Goal: Information Seeking & Learning: Learn about a topic

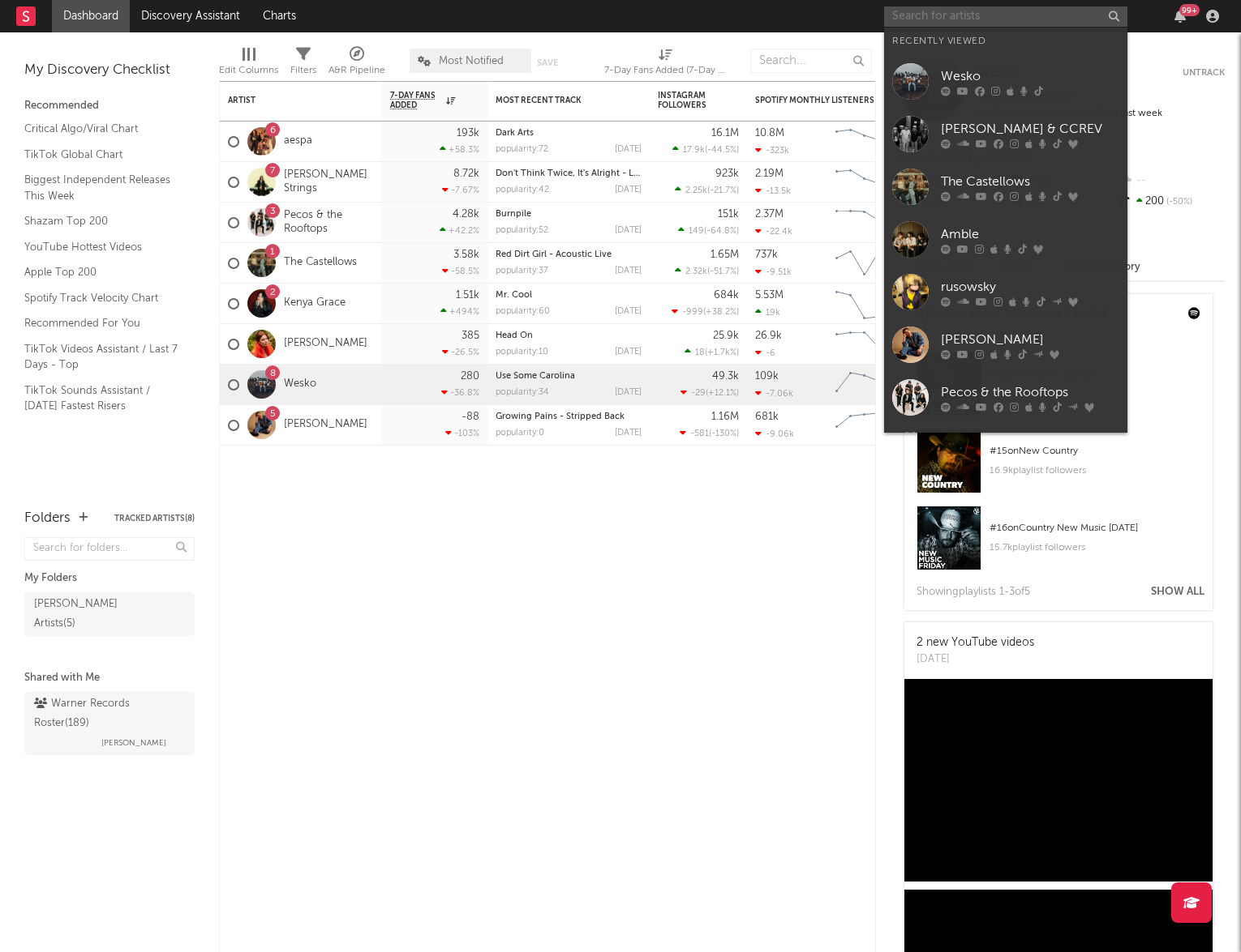
click at [981, 13] on input "text" at bounding box center [1006, 17] width 244 height 20
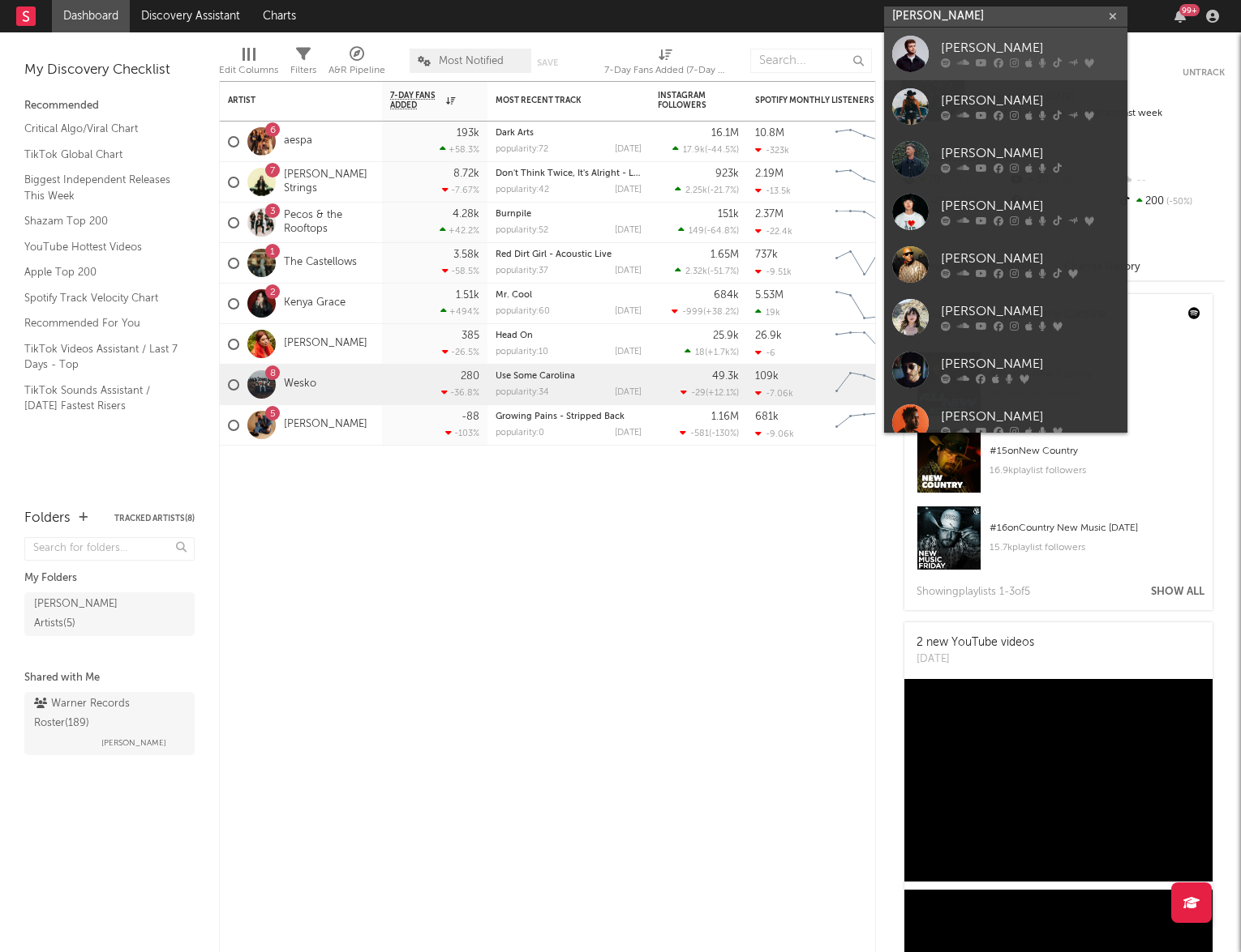
type input "[PERSON_NAME]"
click at [1010, 79] on link "[PERSON_NAME]" at bounding box center [1006, 54] width 244 height 53
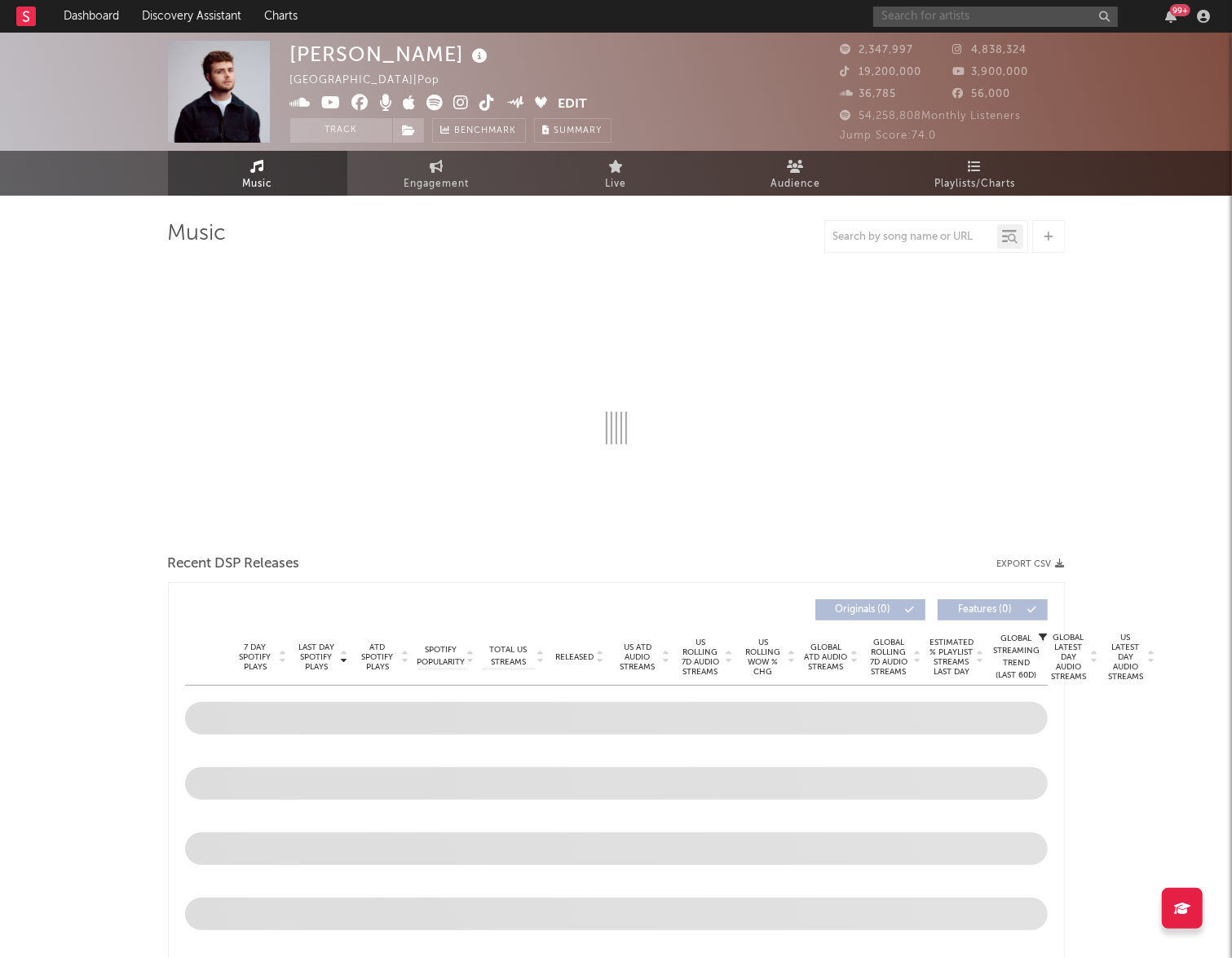
click at [981, 17] on input "text" at bounding box center [996, 17] width 245 height 21
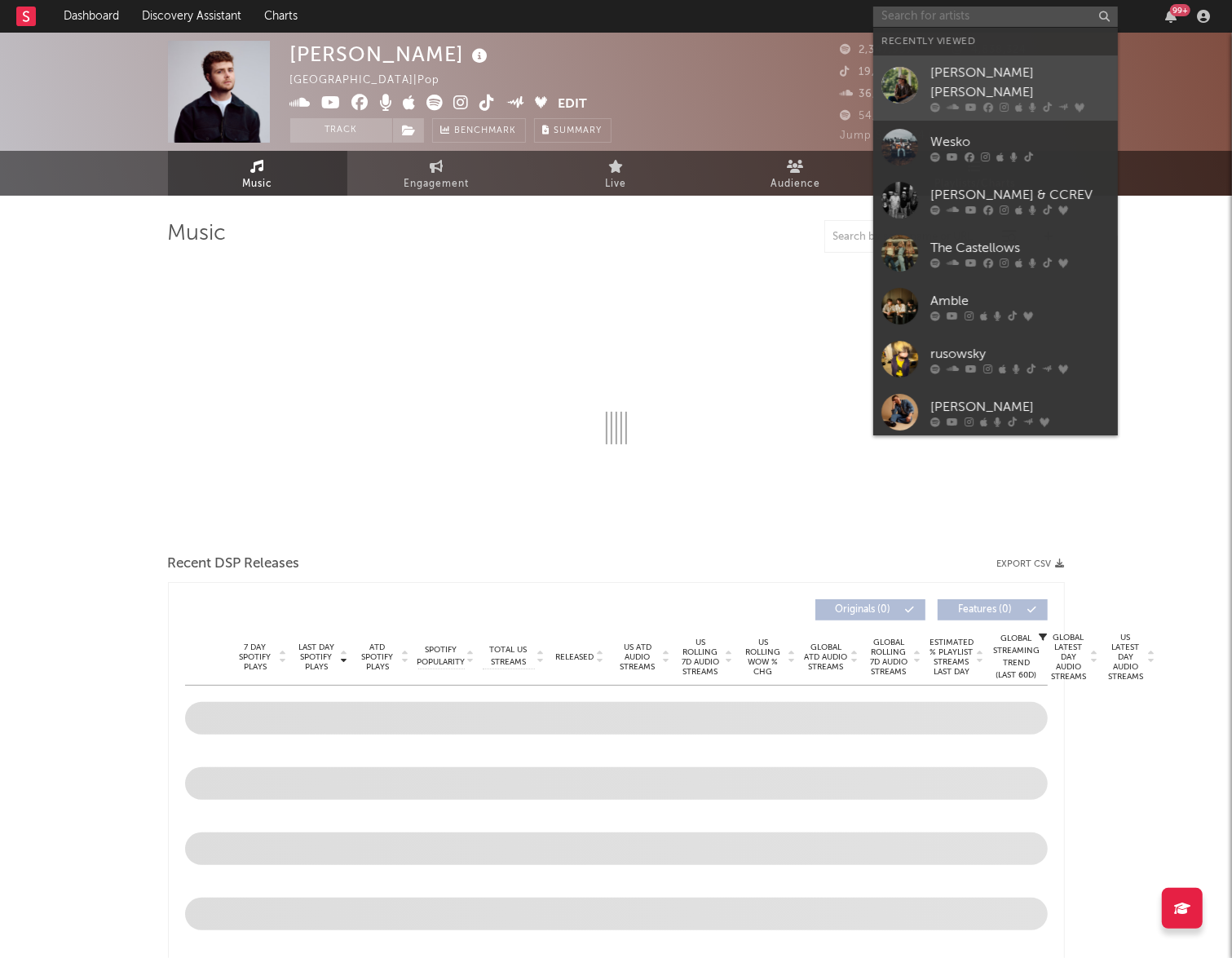
select select "6m"
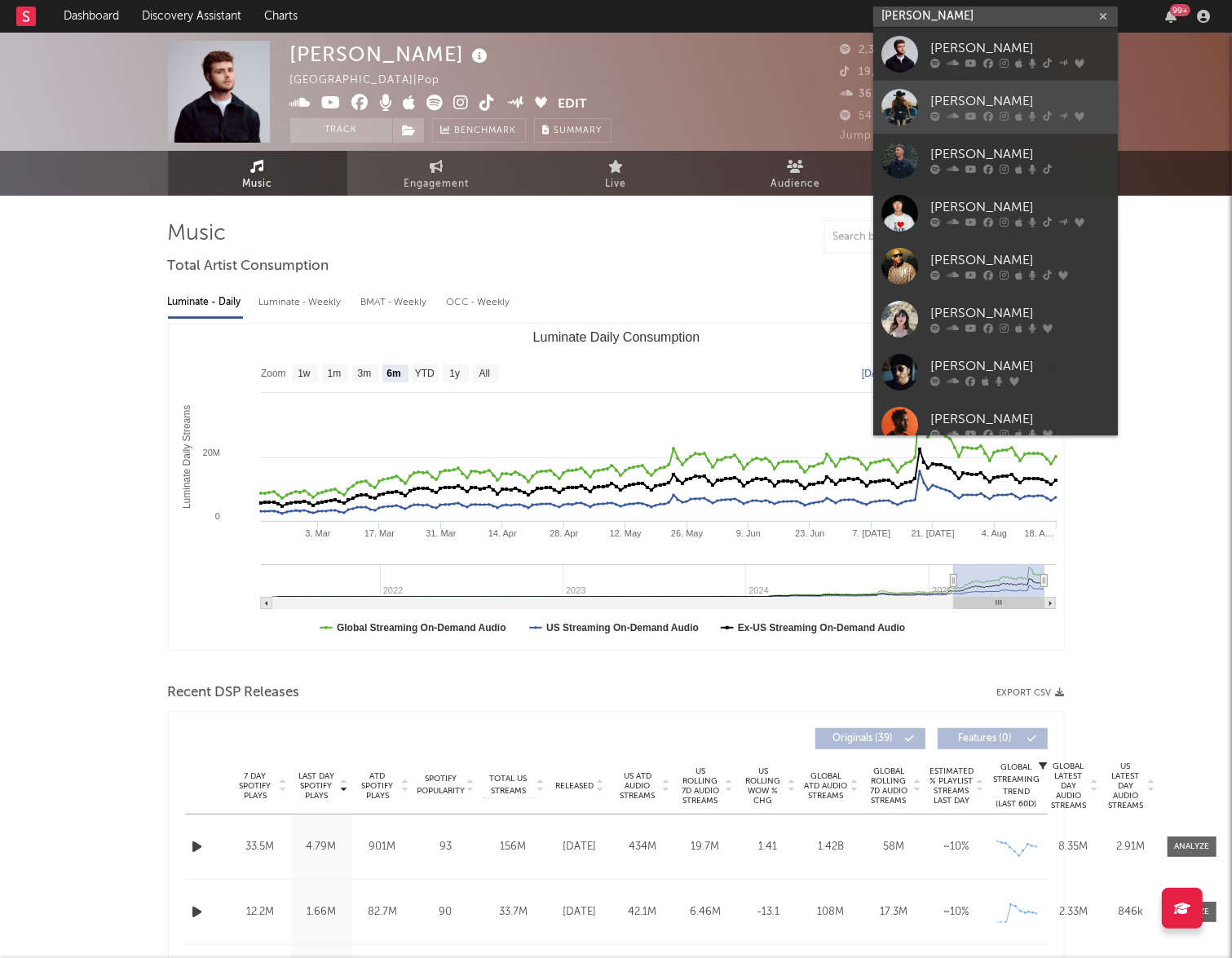
type input "[PERSON_NAME]"
click at [1044, 89] on link "[PERSON_NAME]" at bounding box center [996, 107] width 245 height 53
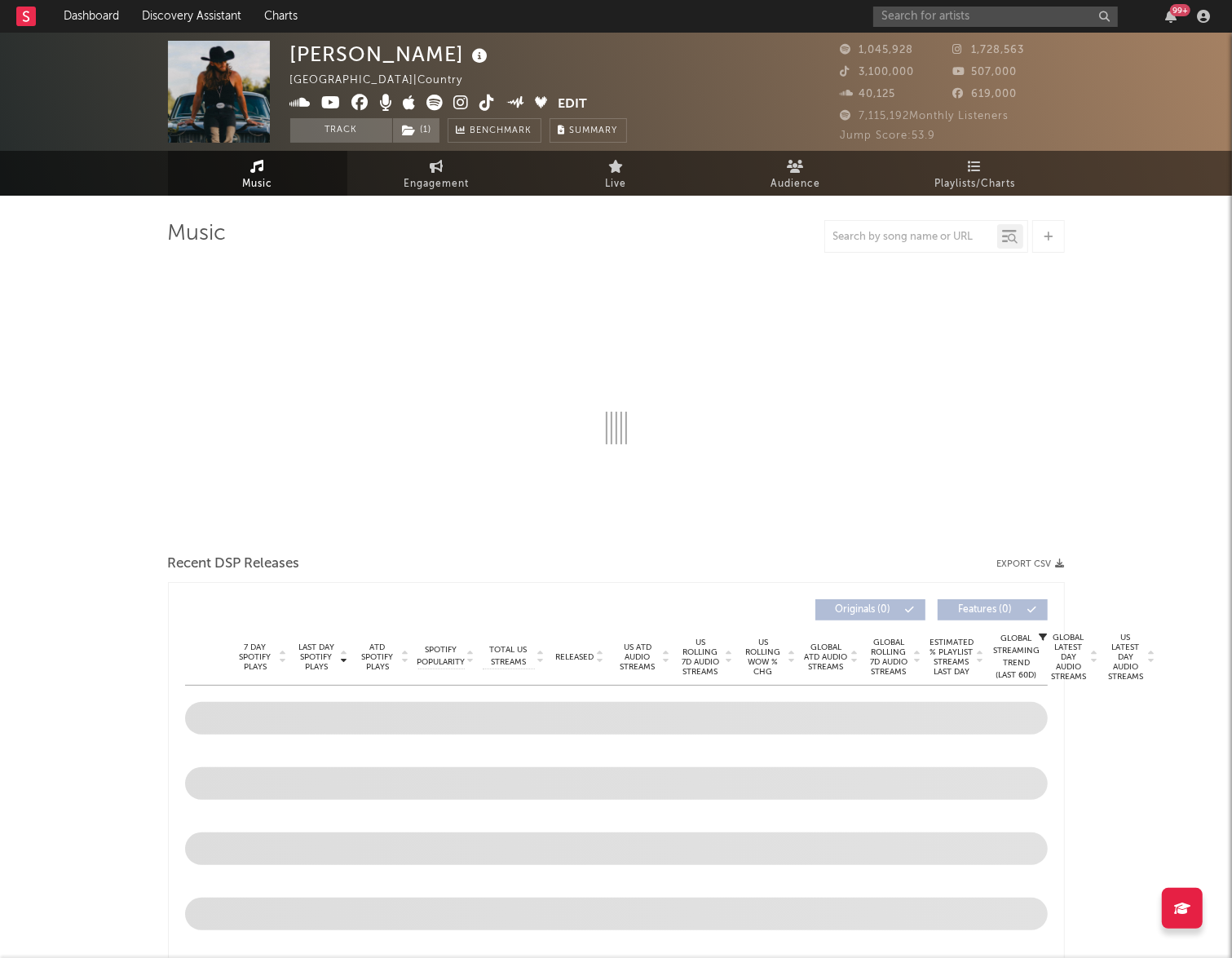
select select "6m"
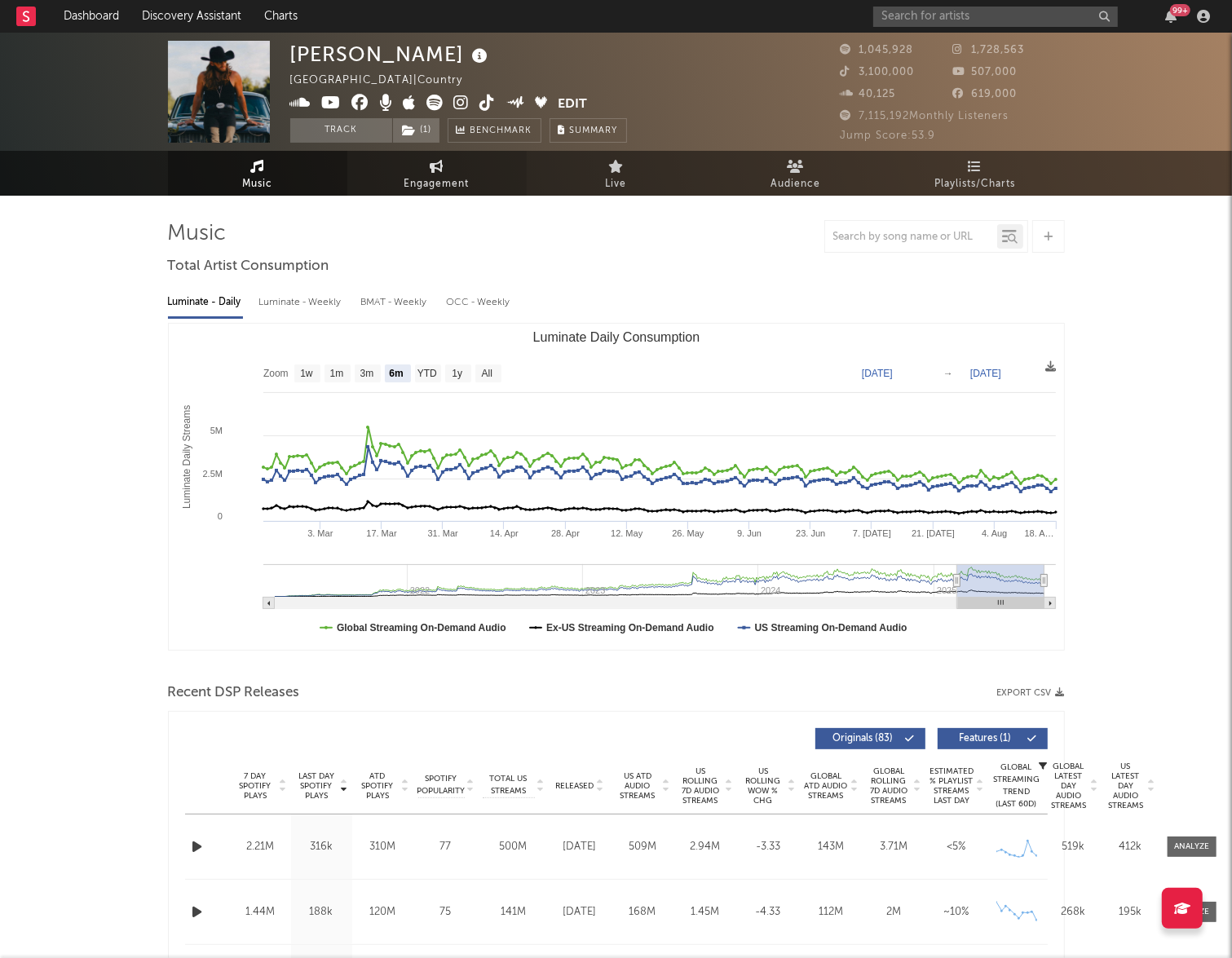
click at [446, 180] on span "Engagement" at bounding box center [437, 184] width 66 height 20
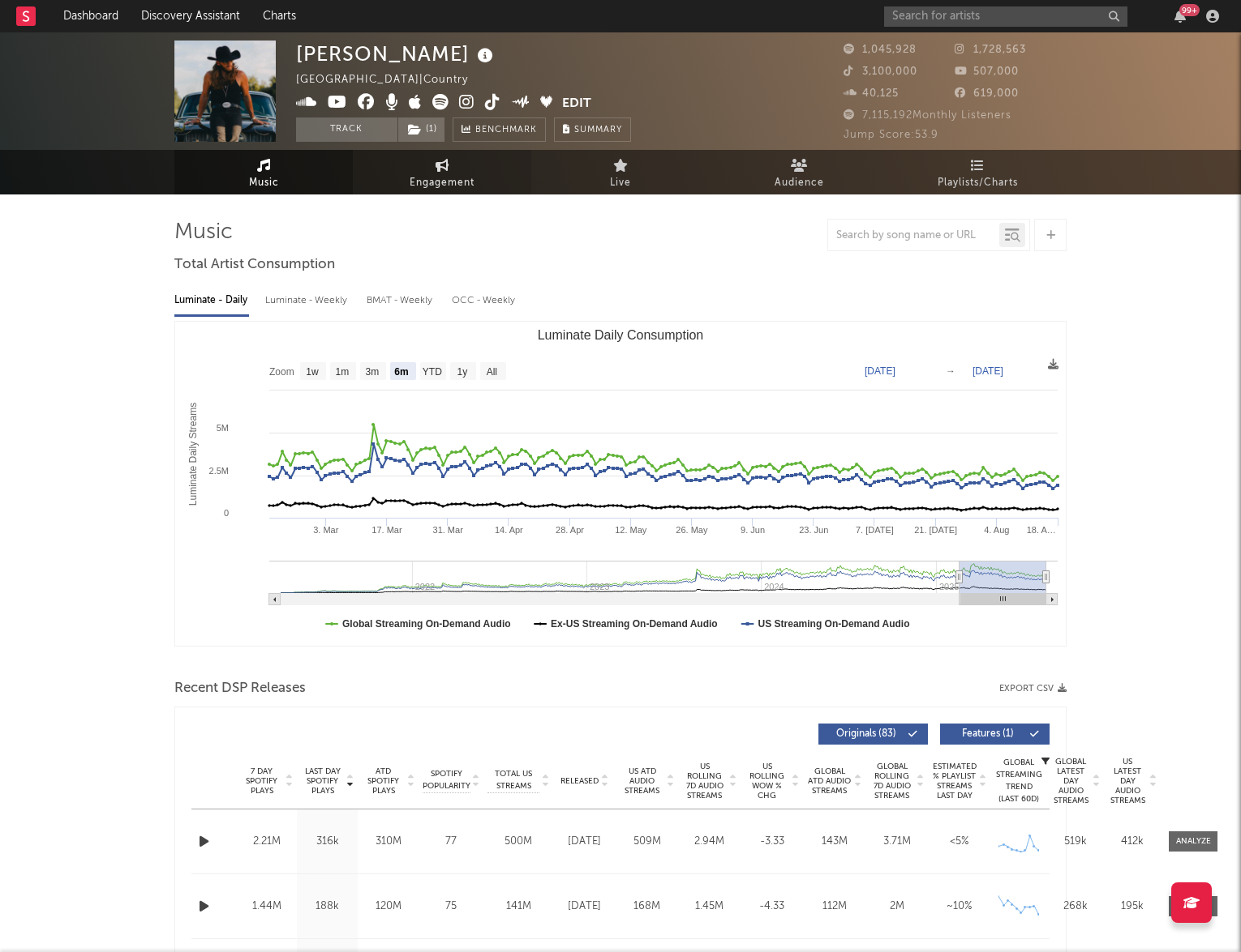
select select "1w"
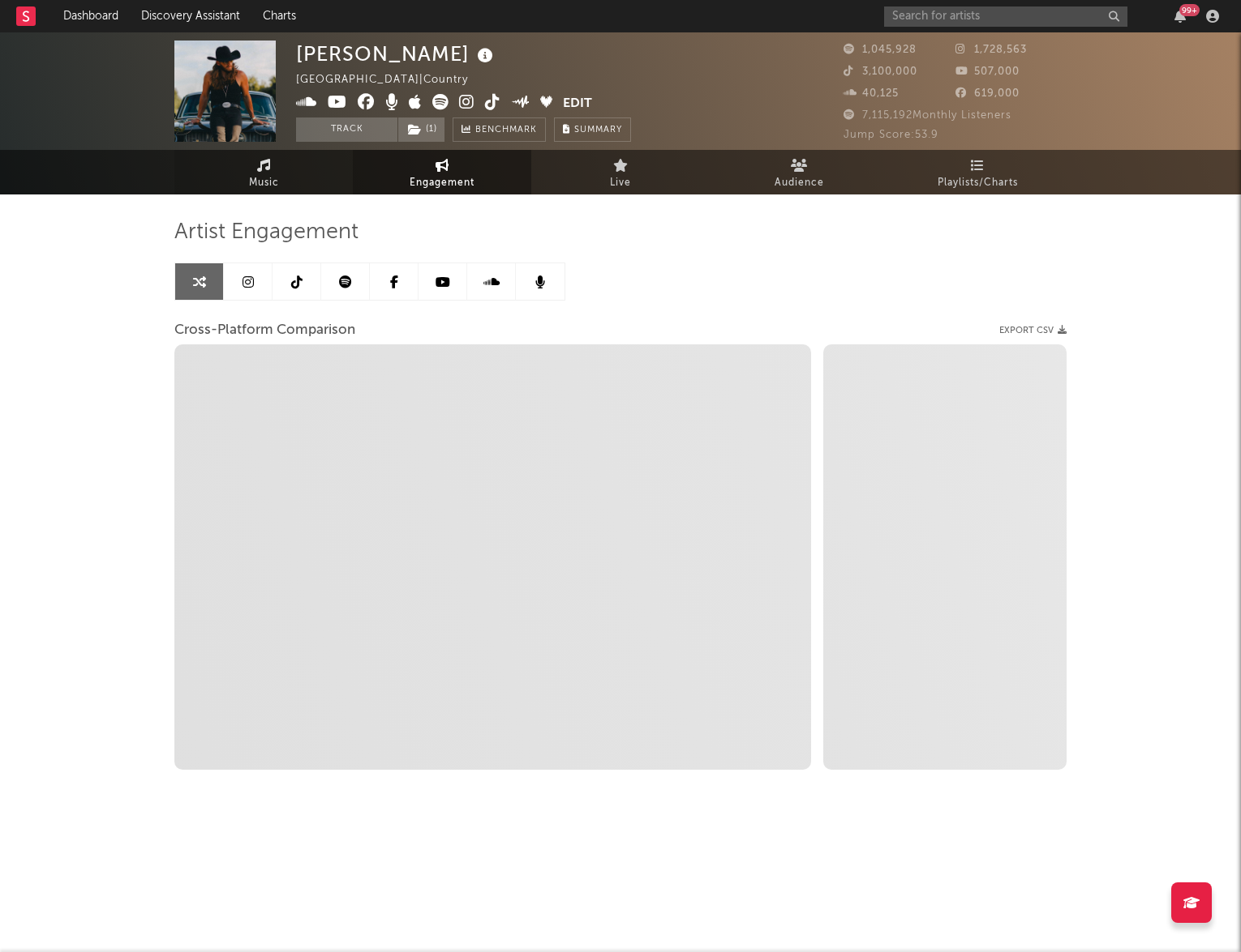
click at [286, 171] on link "Music" at bounding box center [263, 172] width 178 height 45
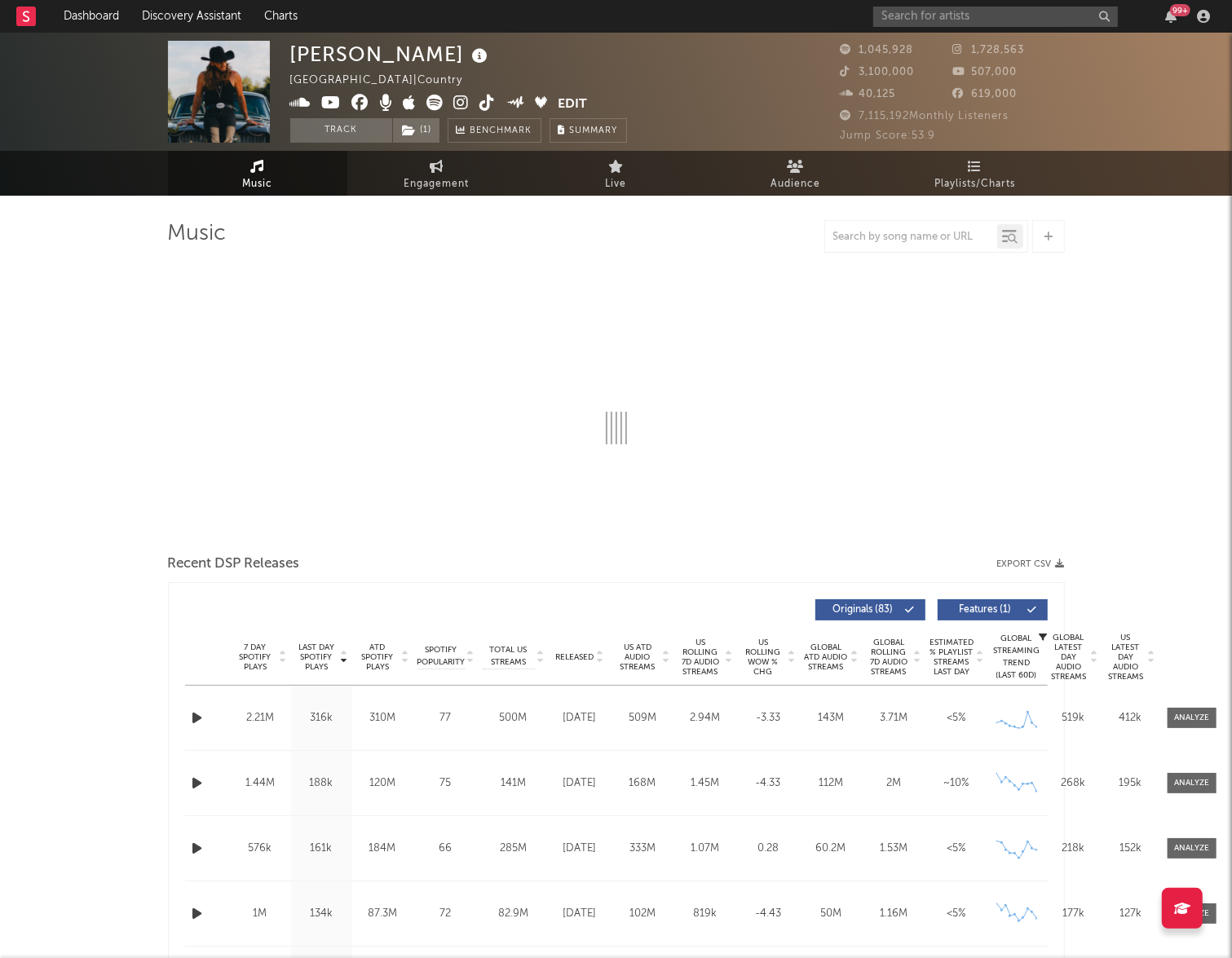
select select "6m"
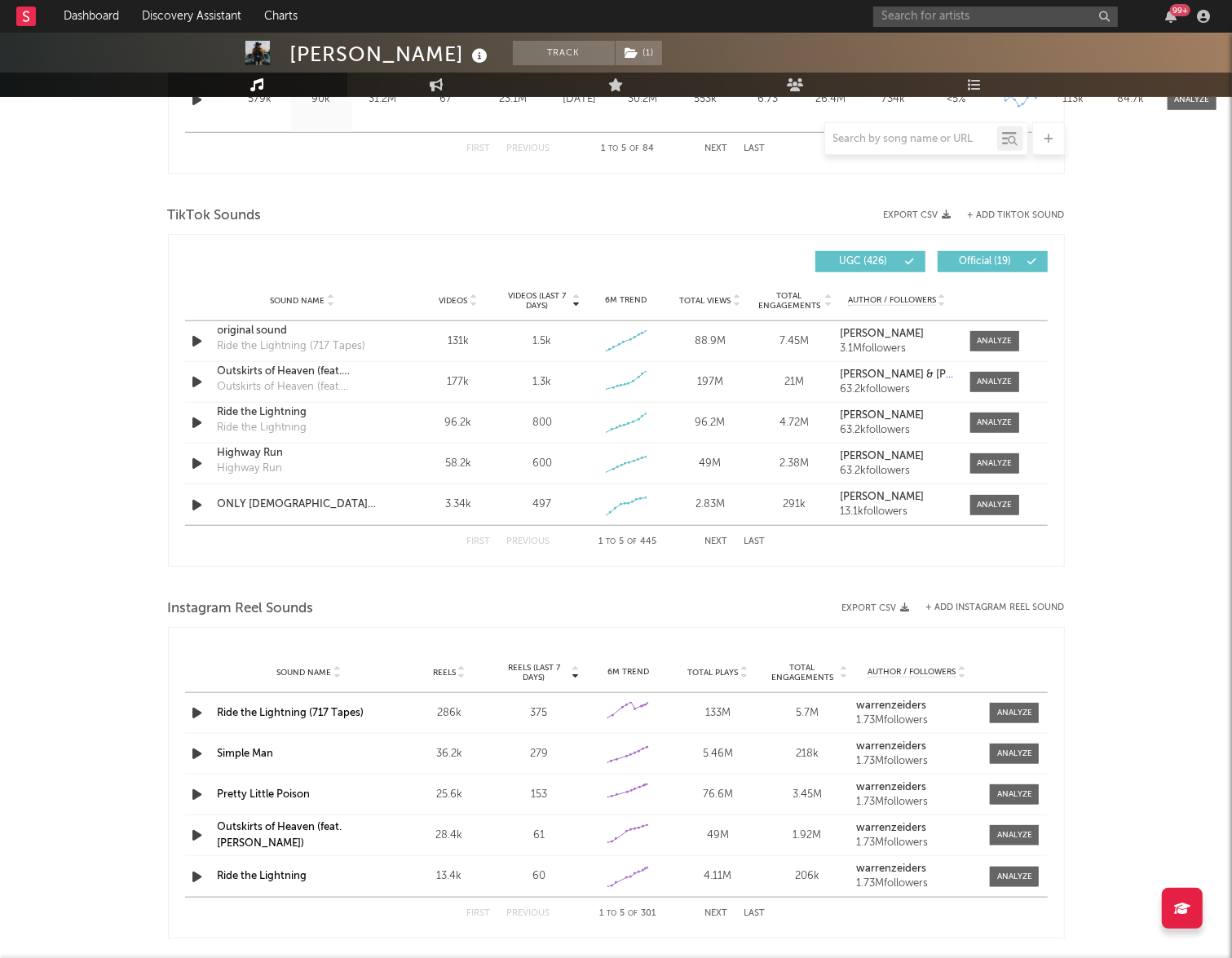
scroll to position [1020, 0]
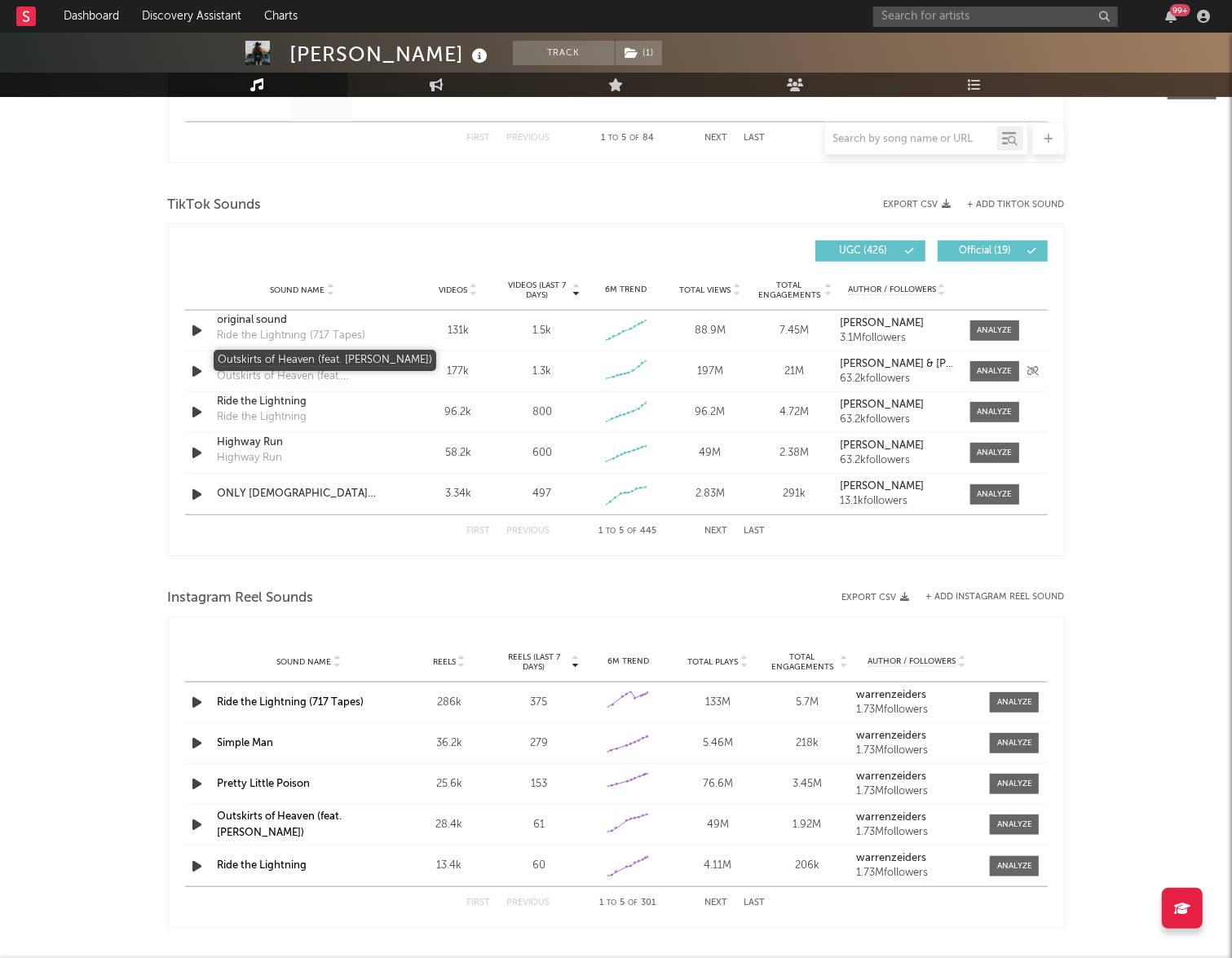
click at [298, 363] on div "Outskirts of Heaven (feat. [PERSON_NAME])" at bounding box center [303, 361] width 171 height 17
click at [722, 528] on button "Next" at bounding box center [715, 530] width 23 height 9
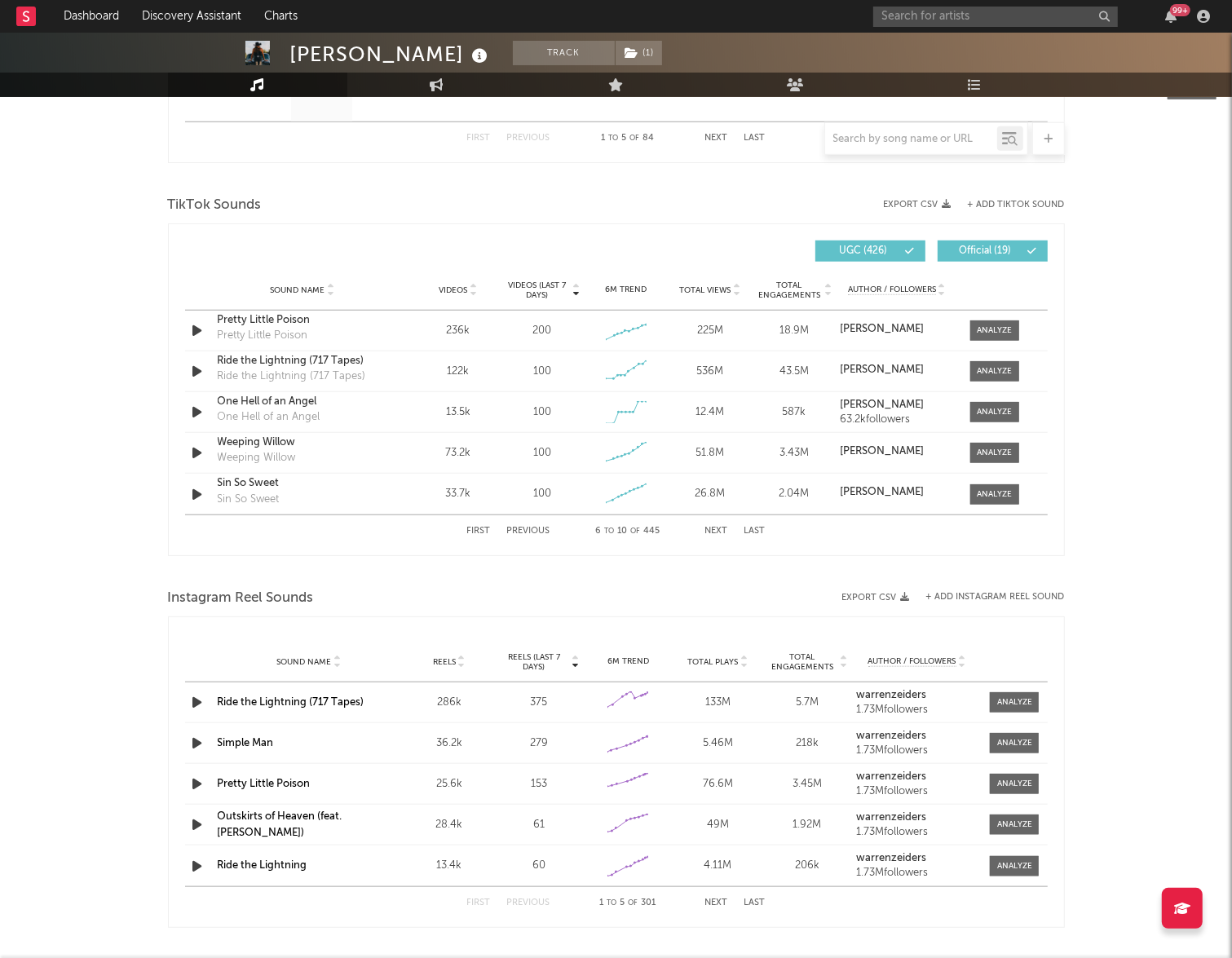
click at [722, 528] on button "Next" at bounding box center [715, 530] width 23 height 9
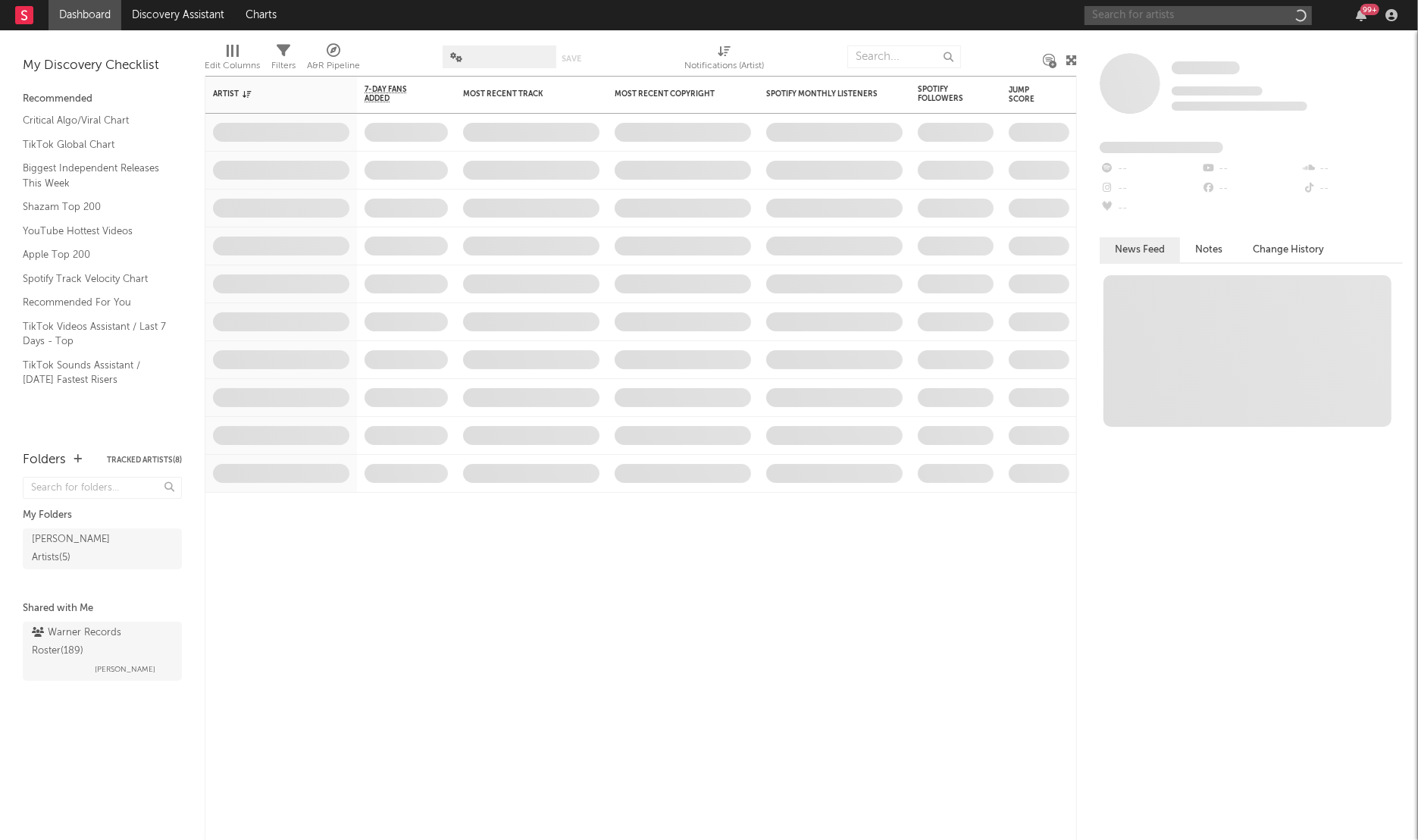
click at [1132, 13] on input "text" at bounding box center [1198, 15] width 228 height 19
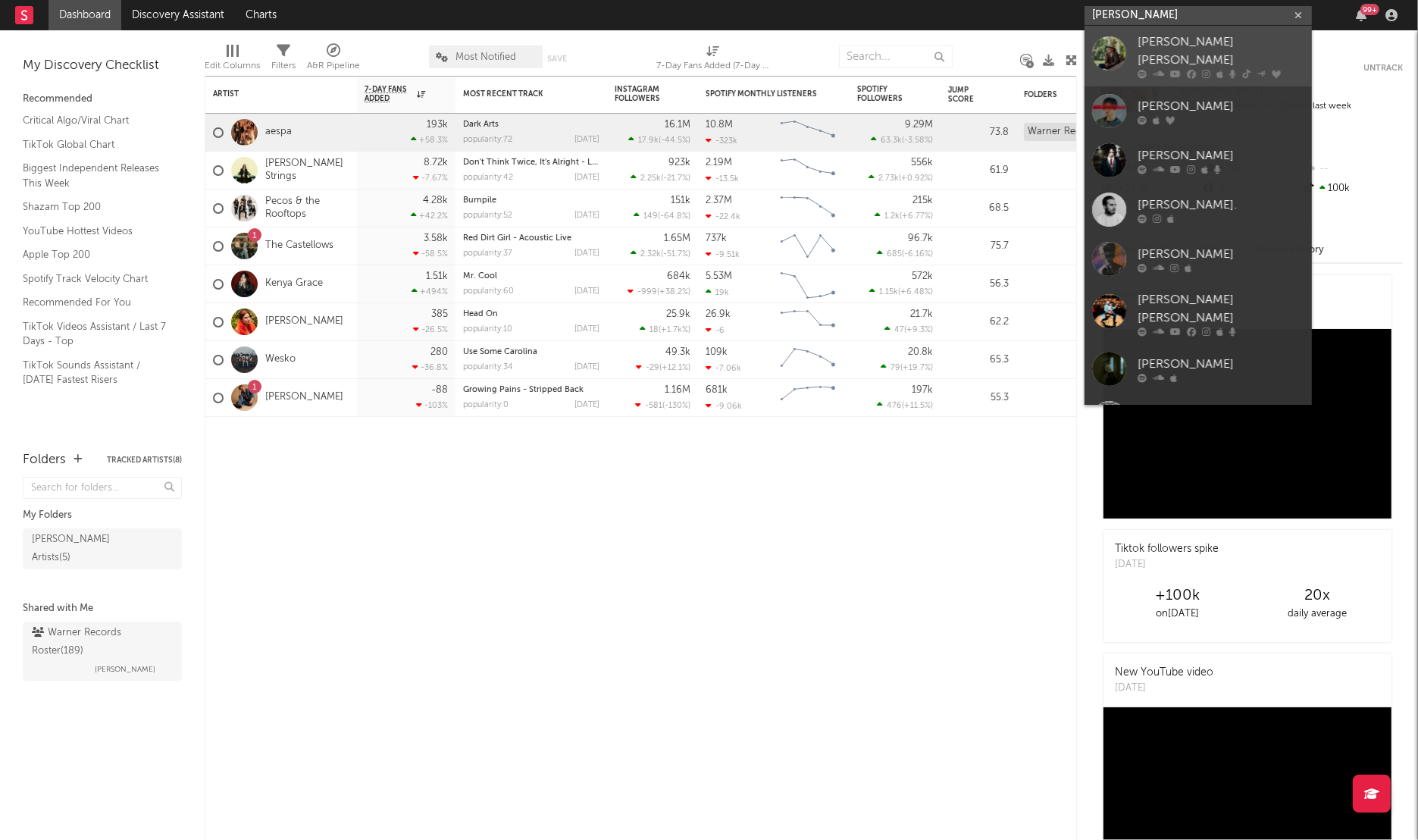
type input "maddox"
click at [1207, 49] on div "[PERSON_NAME] [PERSON_NAME]" at bounding box center [1220, 52] width 167 height 36
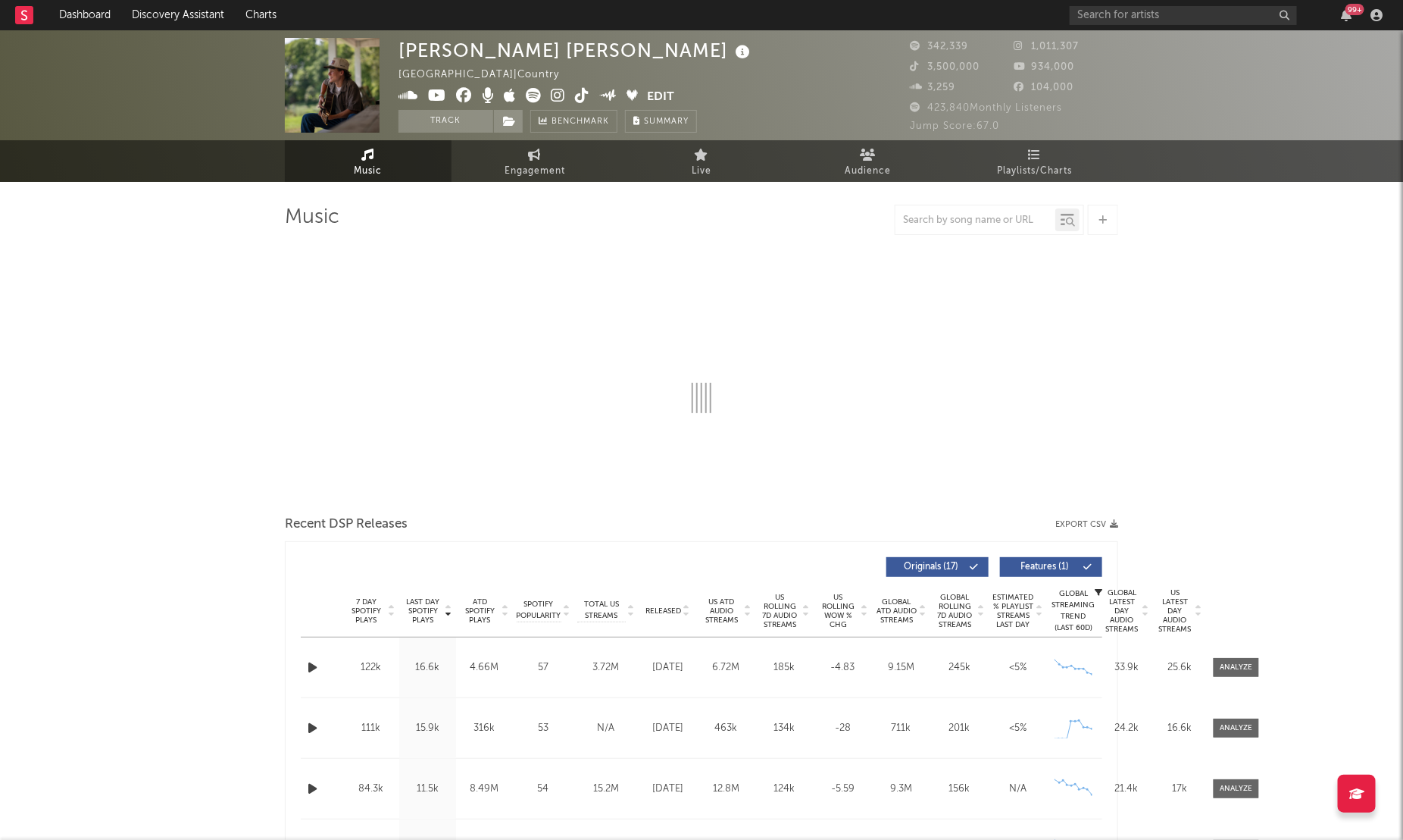
select select "6m"
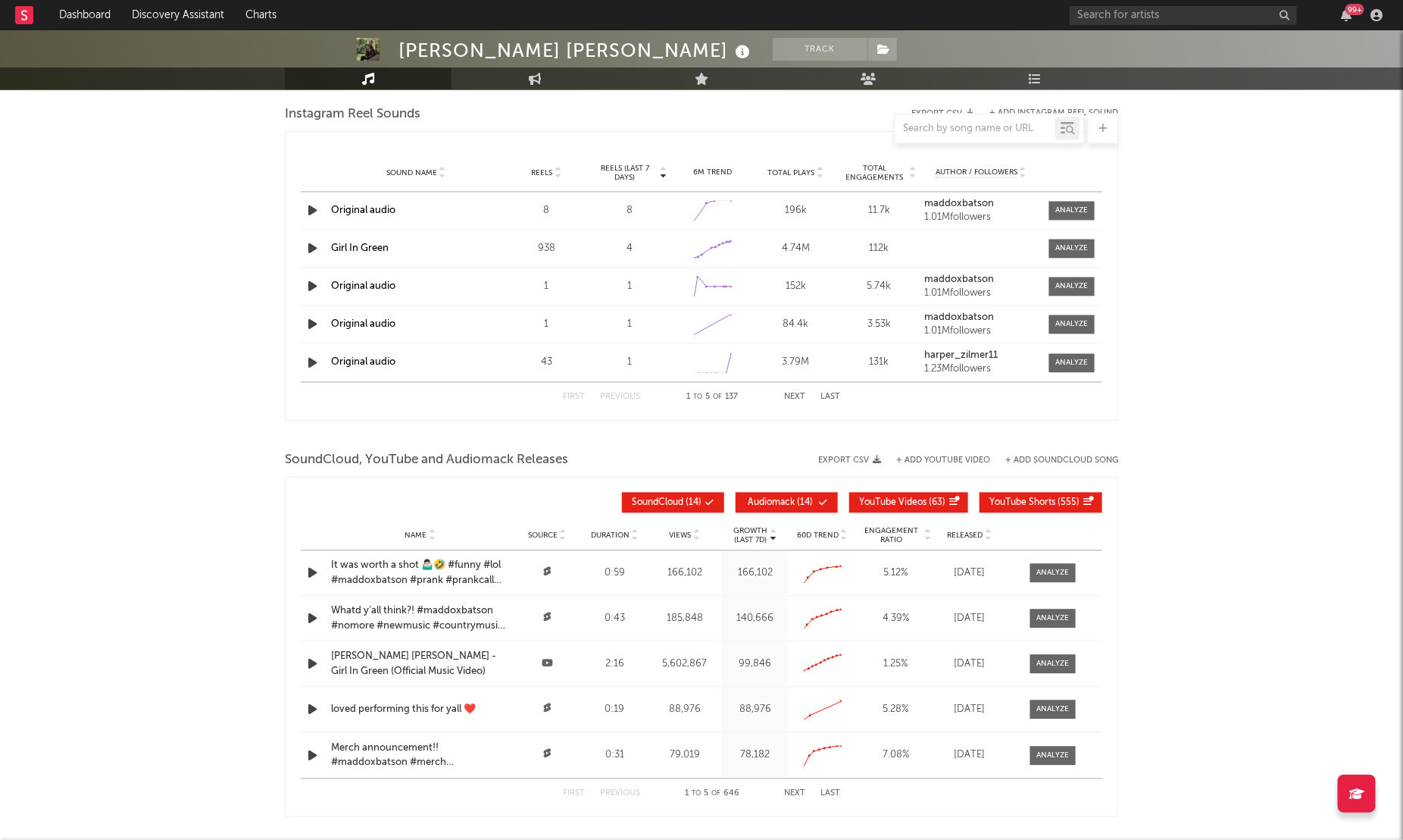
scroll to position [1421, 0]
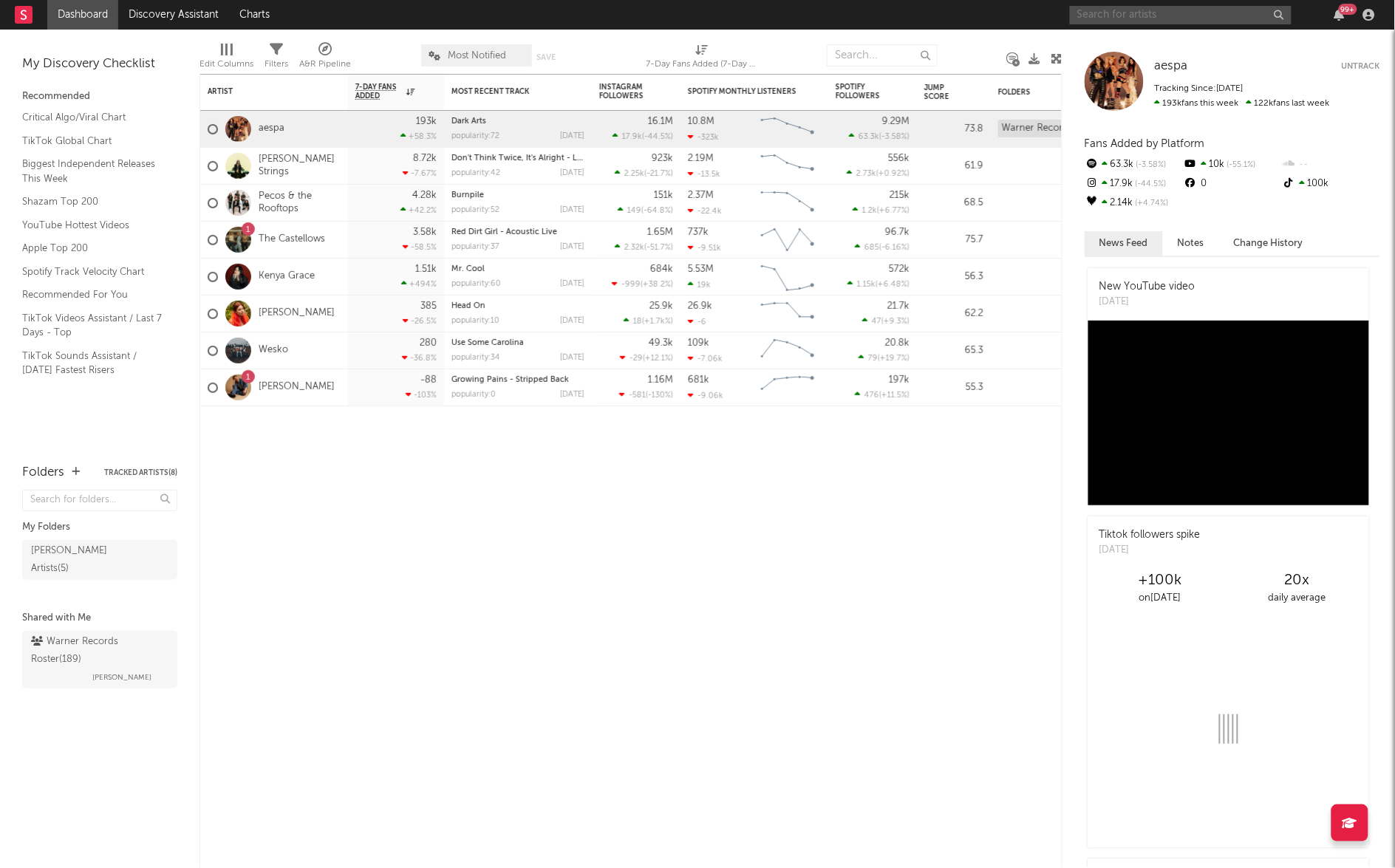
click at [1172, 19] on input "text" at bounding box center [1181, 15] width 222 height 19
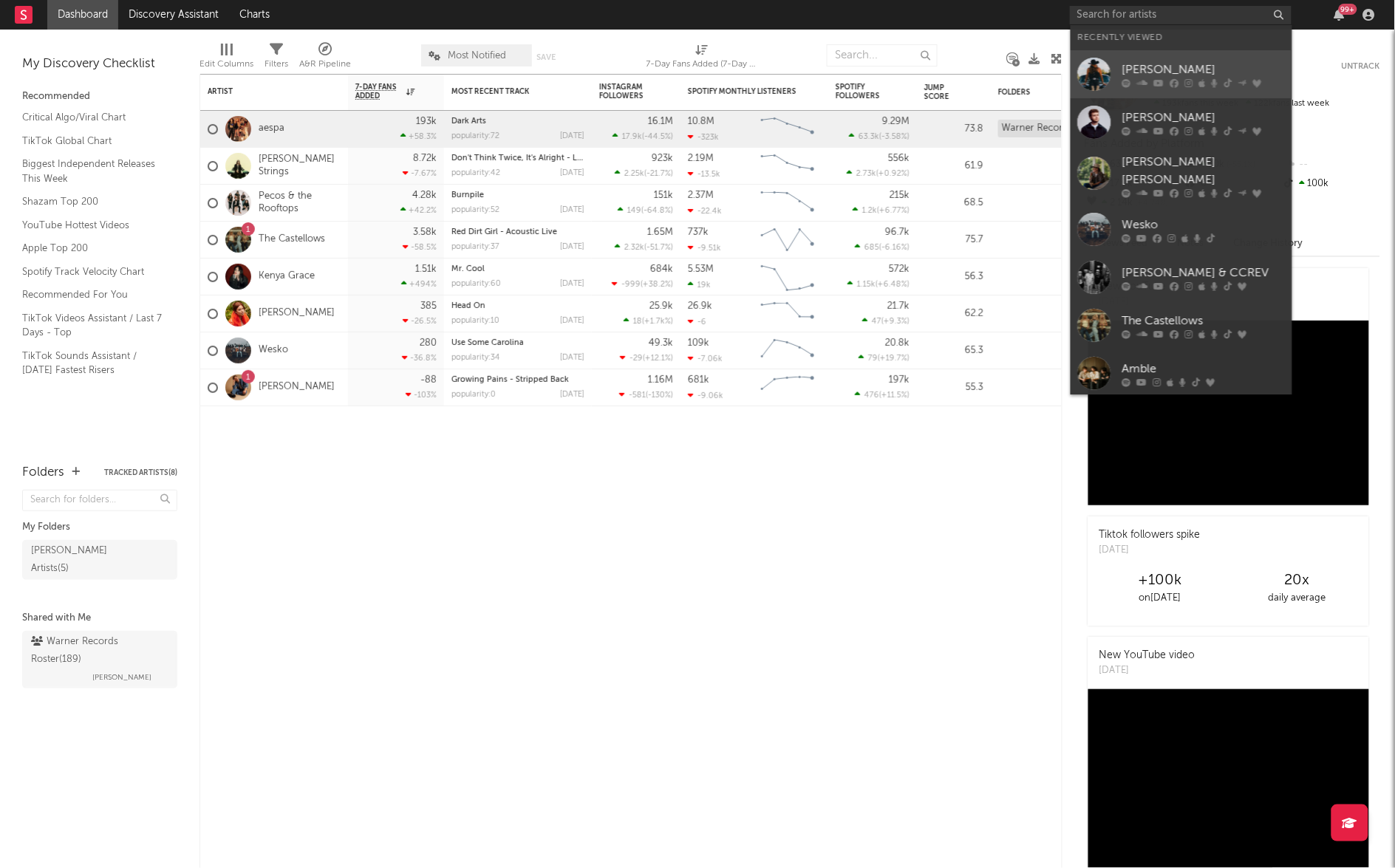
click at [1195, 64] on div "[PERSON_NAME]" at bounding box center [1203, 69] width 163 height 18
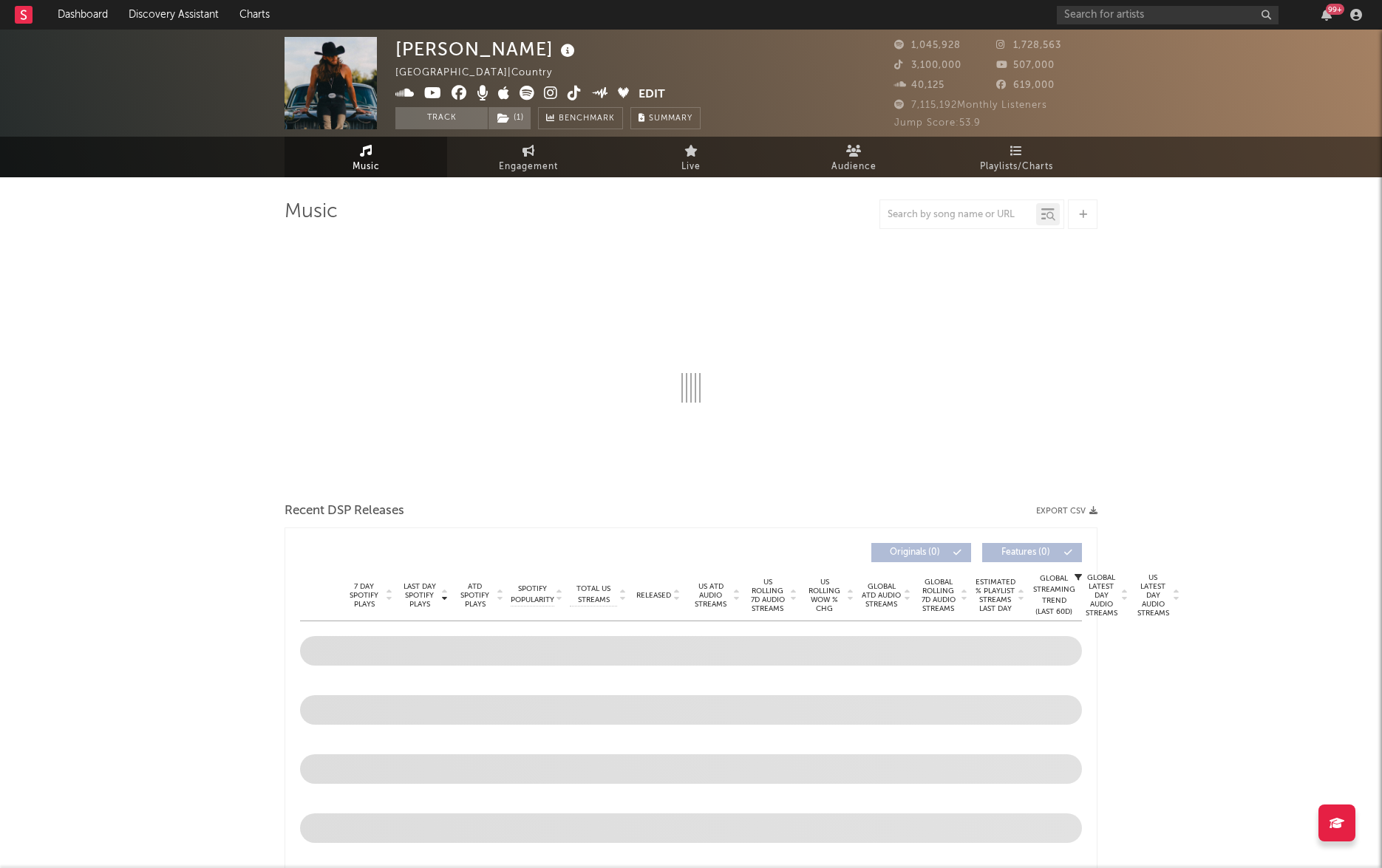
select select "6m"
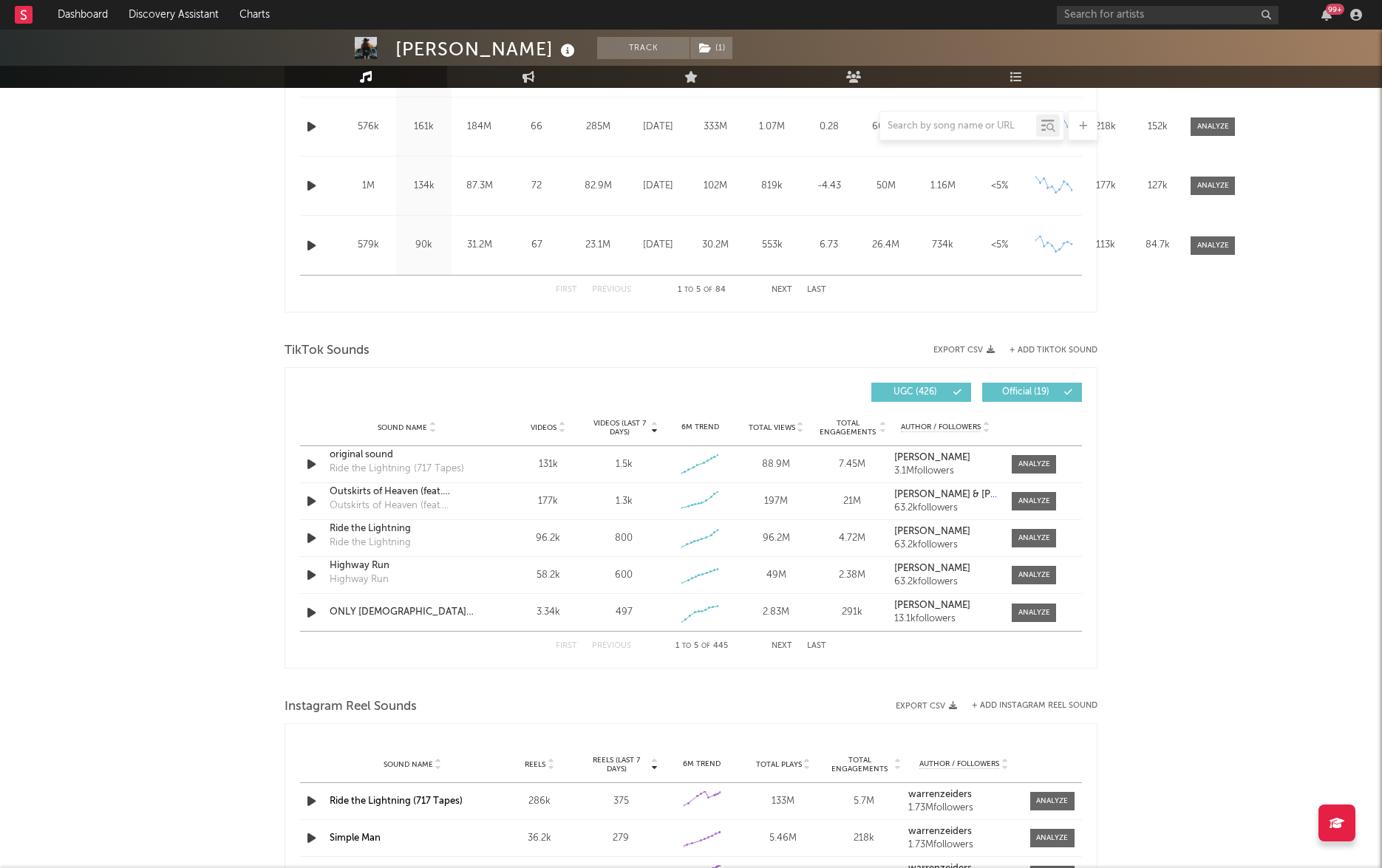
scroll to position [563, 0]
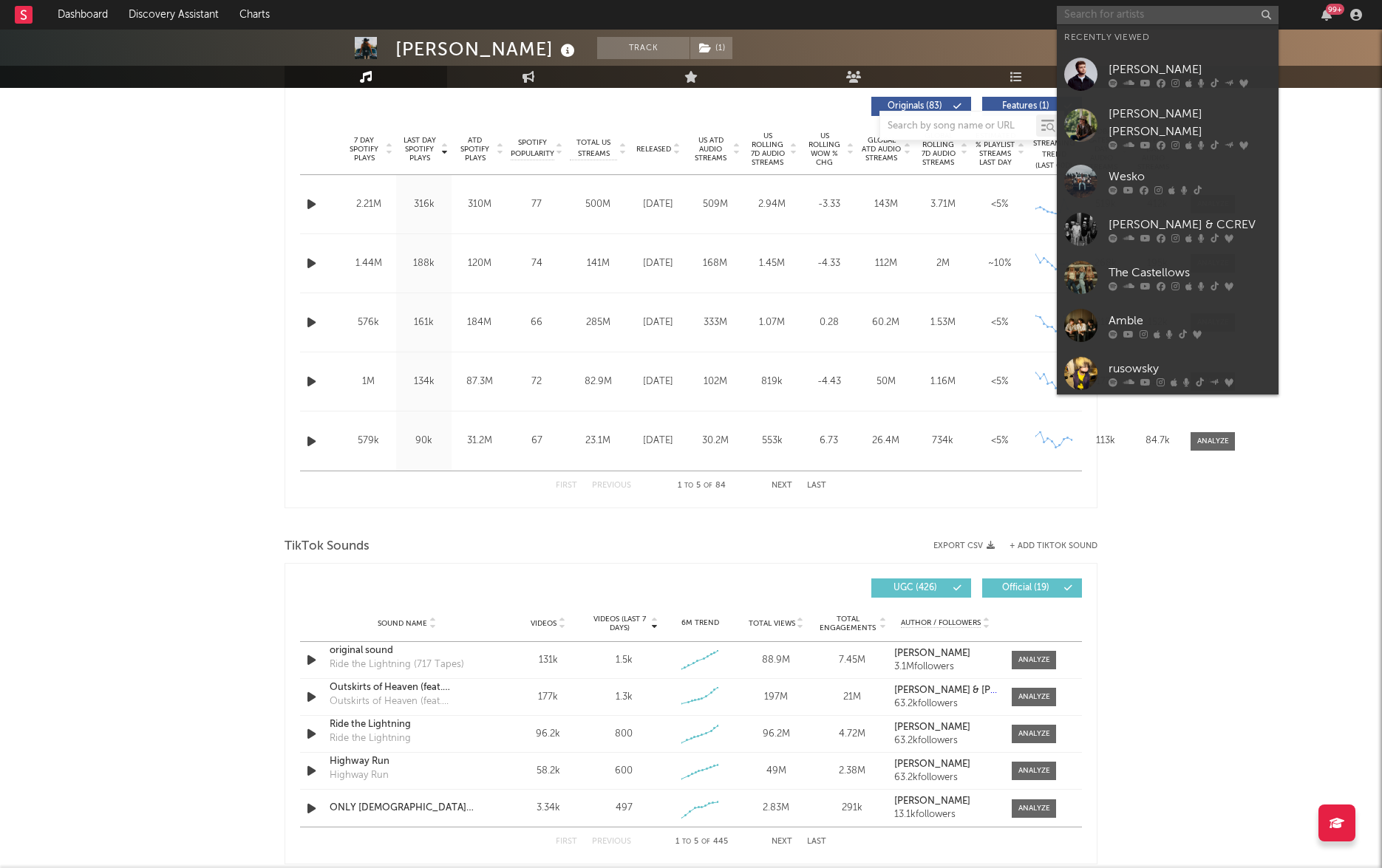
click at [1109, 15] on input "text" at bounding box center [1168, 15] width 222 height 19
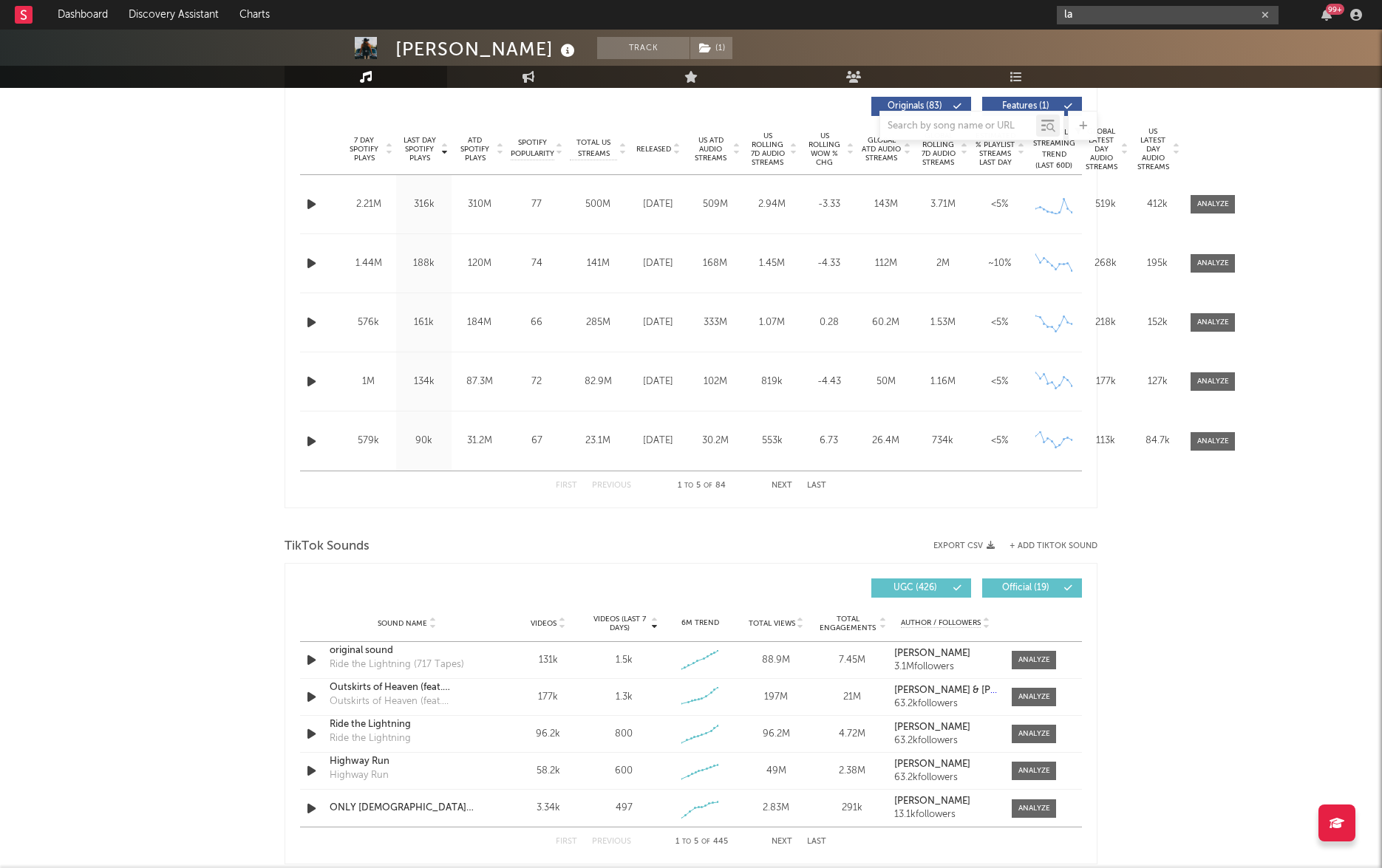
type input "la"
